Goal: Find specific page/section: Find specific page/section

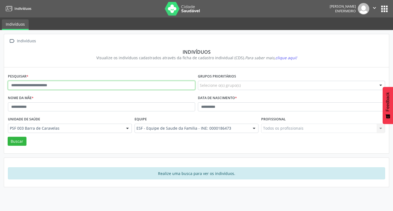
click at [34, 89] on input "text" at bounding box center [101, 85] width 187 height 9
click at [8, 137] on button "Buscar" at bounding box center [17, 141] width 19 height 9
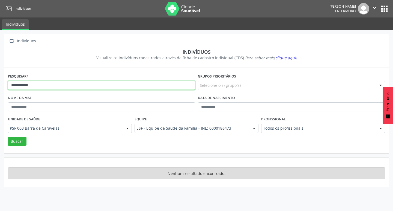
click at [25, 87] on input "**********" at bounding box center [101, 85] width 187 height 9
type input "**********"
click at [8, 137] on button "Buscar" at bounding box center [17, 141] width 19 height 9
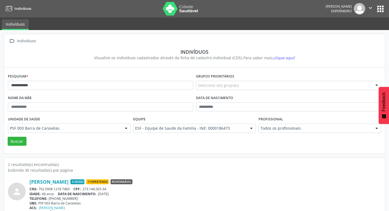
click at [383, 10] on button "apps" at bounding box center [381, 9] width 10 height 10
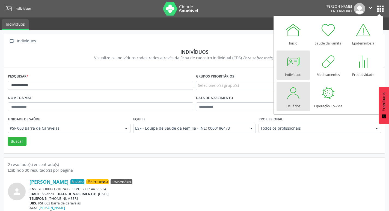
click at [290, 90] on div at bounding box center [293, 93] width 16 height 16
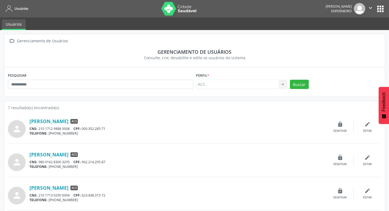
click at [389, 13] on nav "Usuários Luana Ramos Carvalho Enfermeiro  Configurações Sair apps" at bounding box center [194, 8] width 389 height 17
click at [385, 11] on button "apps" at bounding box center [381, 9] width 10 height 10
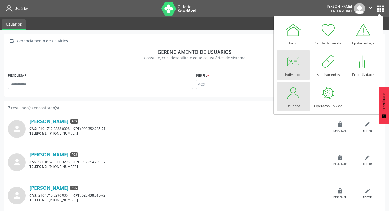
click at [292, 66] on div at bounding box center [293, 61] width 16 height 16
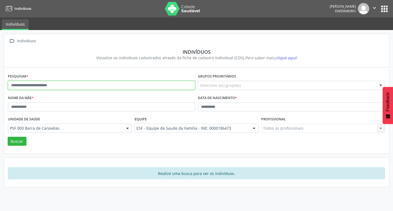
click at [39, 82] on input "text" at bounding box center [101, 85] width 187 height 9
click at [8, 137] on button "Buscar" at bounding box center [17, 141] width 19 height 9
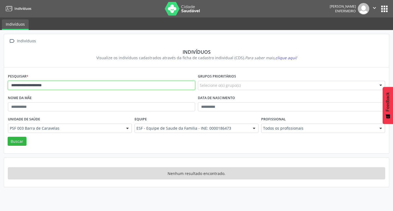
click at [61, 88] on input "**********" at bounding box center [101, 85] width 187 height 9
click at [8, 137] on button "Buscar" at bounding box center [17, 141] width 19 height 9
click at [28, 87] on input "**********" at bounding box center [101, 85] width 187 height 9
type input "**********"
click at [8, 137] on button "Buscar" at bounding box center [17, 141] width 19 height 9
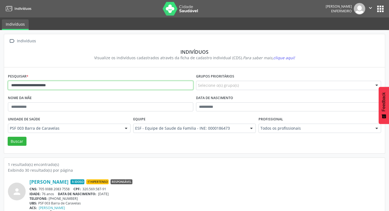
drag, startPoint x: 63, startPoint y: 86, endPoint x: 5, endPoint y: 71, distance: 59.9
click at [0, 73] on div "**********" at bounding box center [194, 126] width 389 height 193
click at [387, 8] on nav "Indivíduos Luana Ramos Carvalho Enfermeiro  Configurações Sair apps" at bounding box center [194, 8] width 389 height 17
click at [384, 8] on button "apps" at bounding box center [381, 9] width 10 height 10
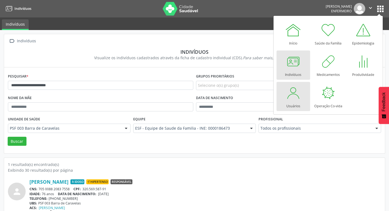
click at [296, 99] on div at bounding box center [293, 93] width 16 height 16
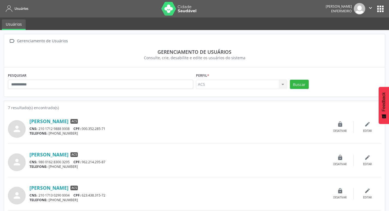
drag, startPoint x: 386, startPoint y: 7, endPoint x: 383, endPoint y: 8, distance: 3.0
click at [385, 7] on nav "Usuários Luana Ramos Carvalho Enfermeiro  Configurações Sair apps" at bounding box center [194, 8] width 389 height 17
click at [383, 8] on button "apps" at bounding box center [381, 9] width 10 height 10
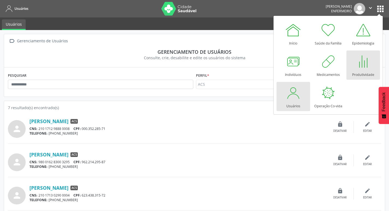
click at [363, 70] on div "Produtividade" at bounding box center [363, 73] width 22 height 7
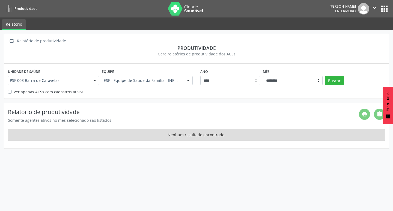
click at [384, 7] on button "apps" at bounding box center [385, 9] width 10 height 10
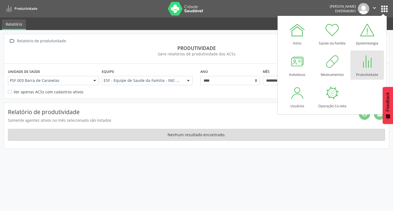
click at [357, 71] on div "Produtividade" at bounding box center [367, 73] width 22 height 7
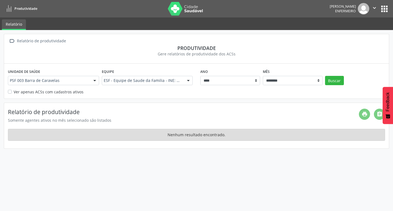
click at [384, 11] on button "apps" at bounding box center [385, 9] width 10 height 10
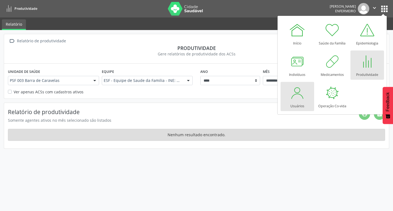
click at [291, 96] on div at bounding box center [297, 93] width 16 height 16
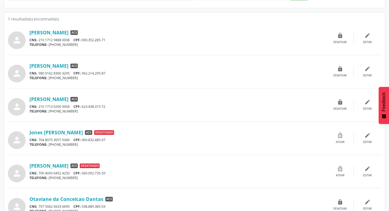
scroll to position [135, 0]
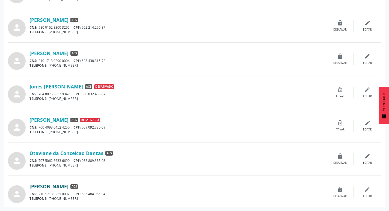
click at [50, 184] on link "[PERSON_NAME]" at bounding box center [49, 187] width 39 height 6
